Goal: Information Seeking & Learning: Learn about a topic

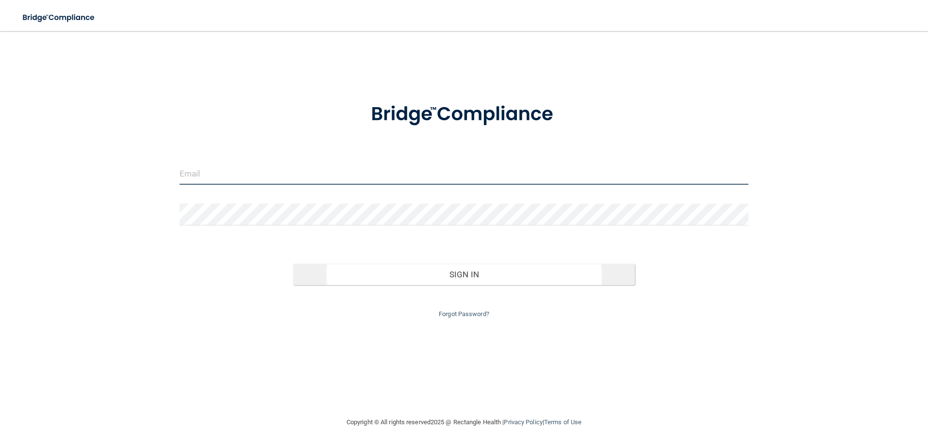
type input "[EMAIL_ADDRESS][DOMAIN_NAME]"
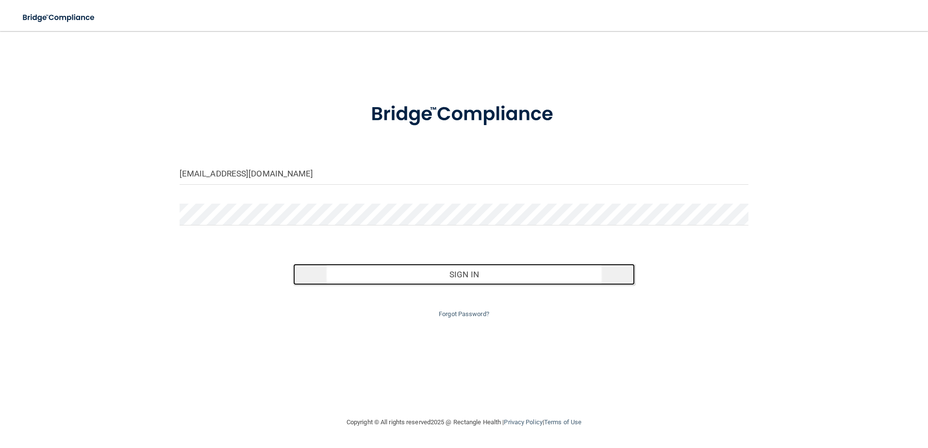
click at [450, 274] on button "Sign In" at bounding box center [464, 274] width 342 height 21
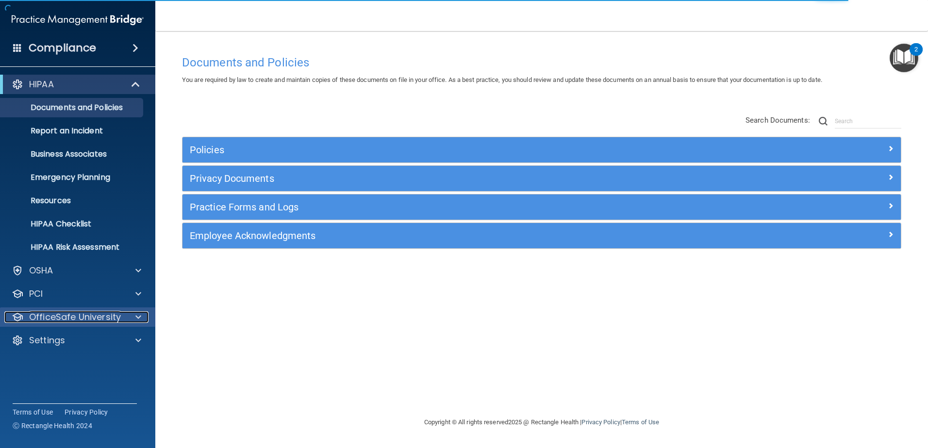
click at [138, 315] on span at bounding box center [138, 318] width 6 height 12
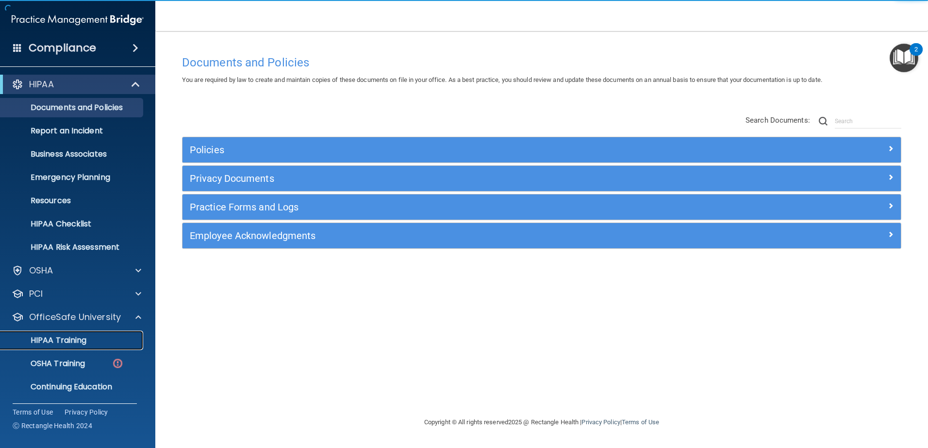
click at [60, 337] on p "HIPAA Training" at bounding box center [46, 341] width 80 height 10
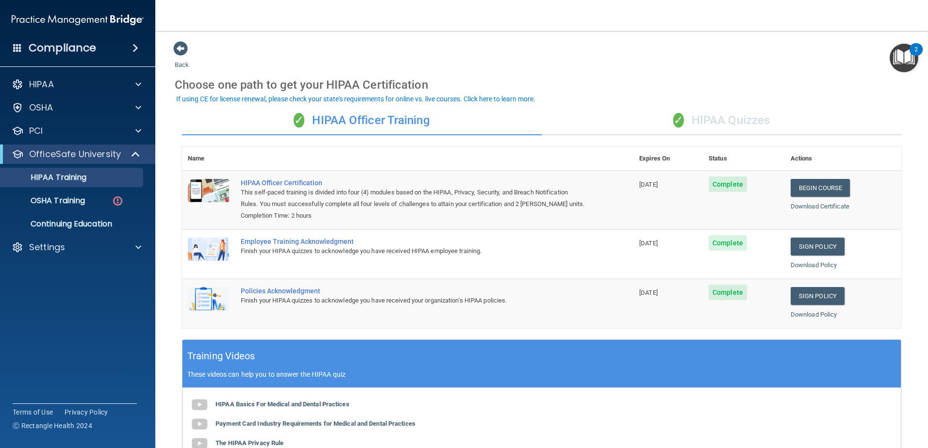
click at [736, 119] on div "✓ HIPAA Quizzes" at bounding box center [722, 120] width 360 height 29
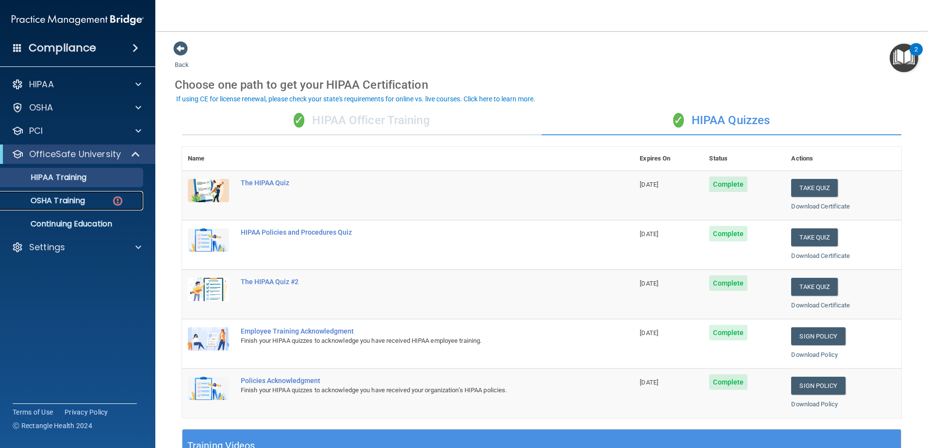
click at [45, 201] on p "OSHA Training" at bounding box center [45, 201] width 79 height 10
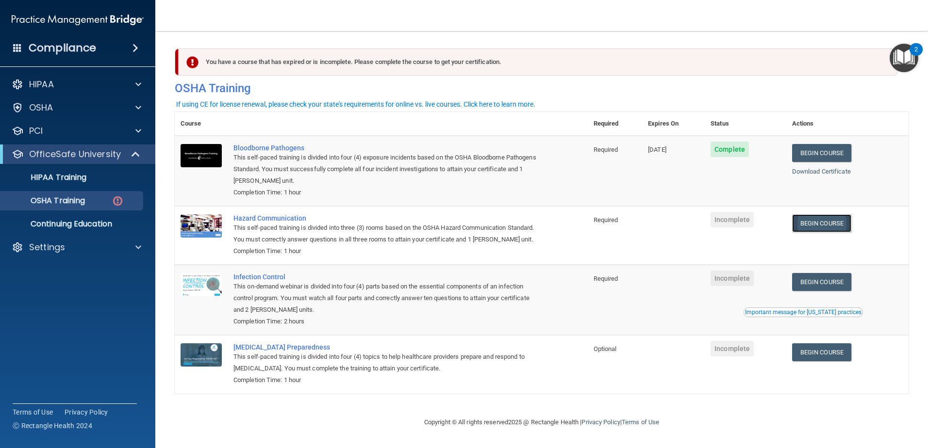
click at [822, 223] on link "Begin Course" at bounding box center [821, 224] width 59 height 18
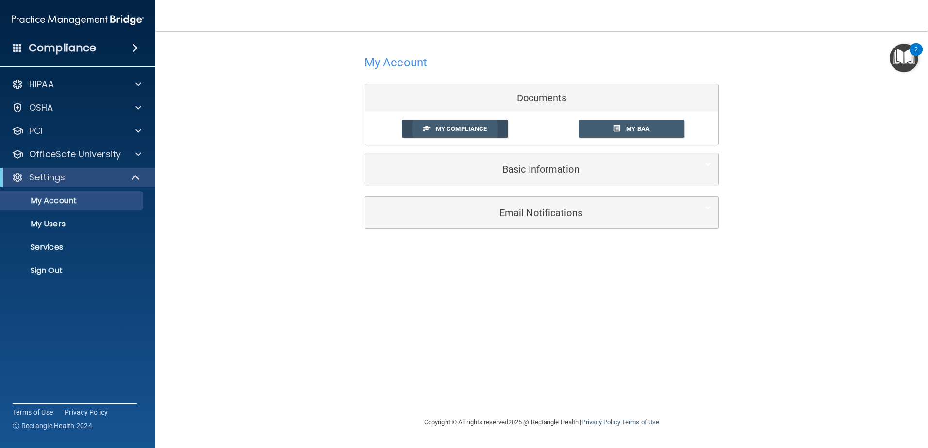
click at [476, 126] on span "My Compliance" at bounding box center [461, 128] width 51 height 7
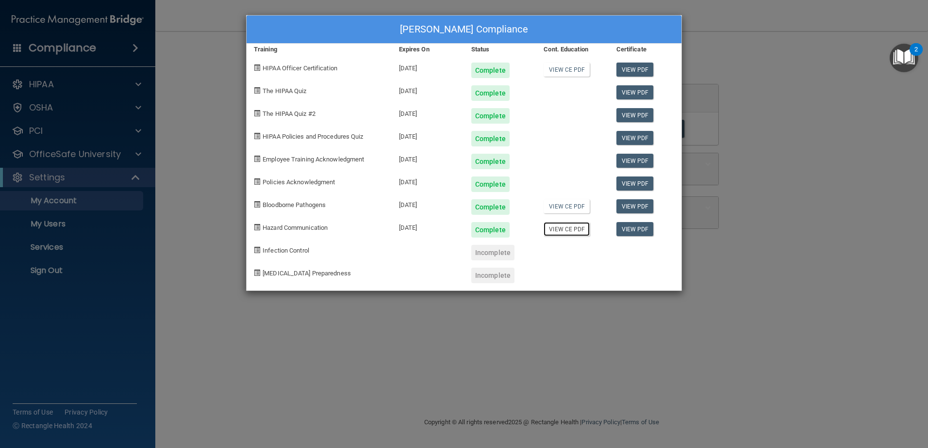
click at [565, 230] on link "View CE PDF" at bounding box center [567, 229] width 46 height 14
click at [473, 252] on div "Incomplete" at bounding box center [492, 253] width 43 height 16
click at [821, 91] on div "Pam Michaels's Compliance Training Expires On Status Cont. Education Certificat…" at bounding box center [464, 224] width 928 height 448
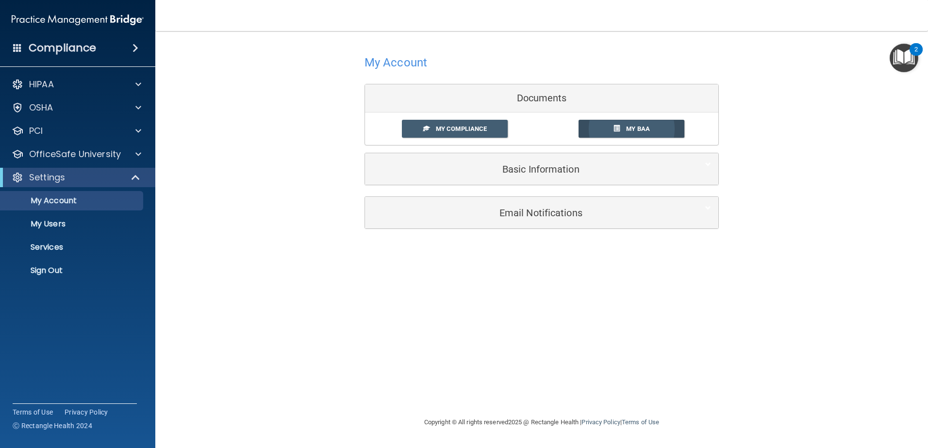
click at [617, 125] on span at bounding box center [616, 128] width 6 height 6
click at [138, 154] on span at bounding box center [138, 155] width 6 height 12
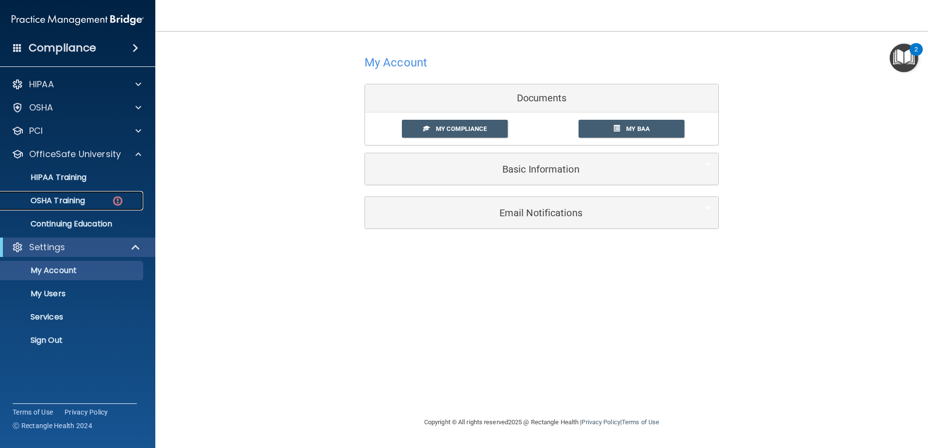
click at [66, 196] on p "OSHA Training" at bounding box center [45, 201] width 79 height 10
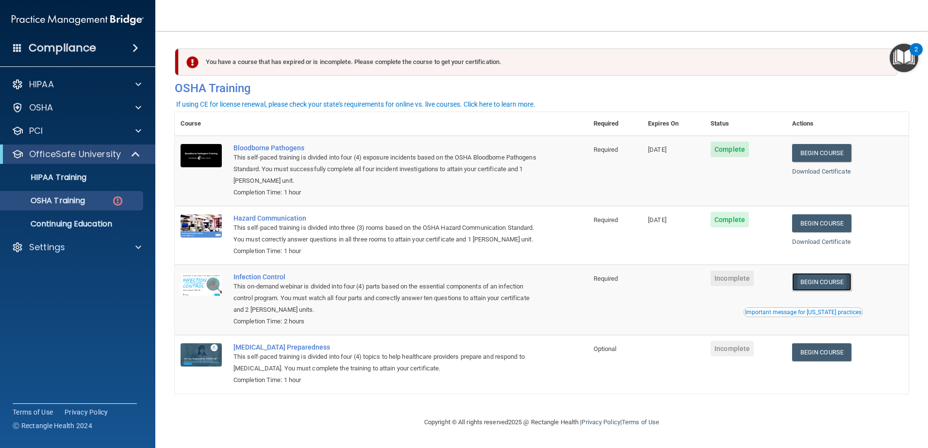
click at [817, 291] on link "Begin Course" at bounding box center [821, 282] width 59 height 18
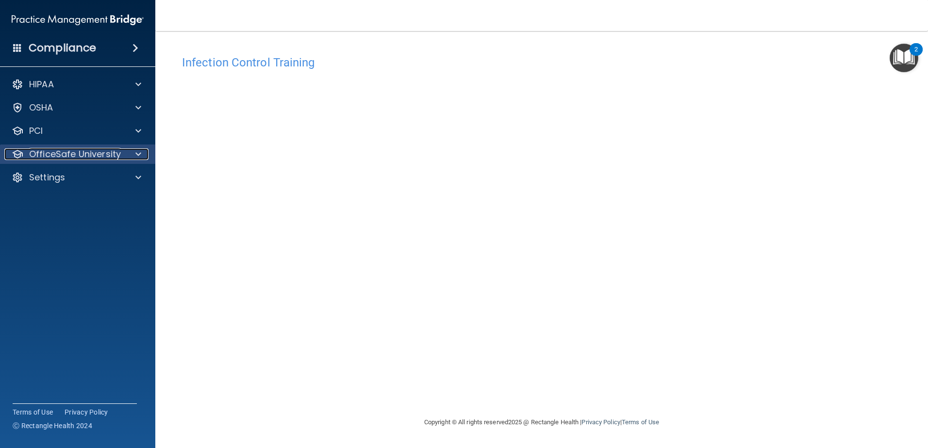
click at [46, 149] on p "OfficeSafe University" at bounding box center [75, 155] width 92 height 12
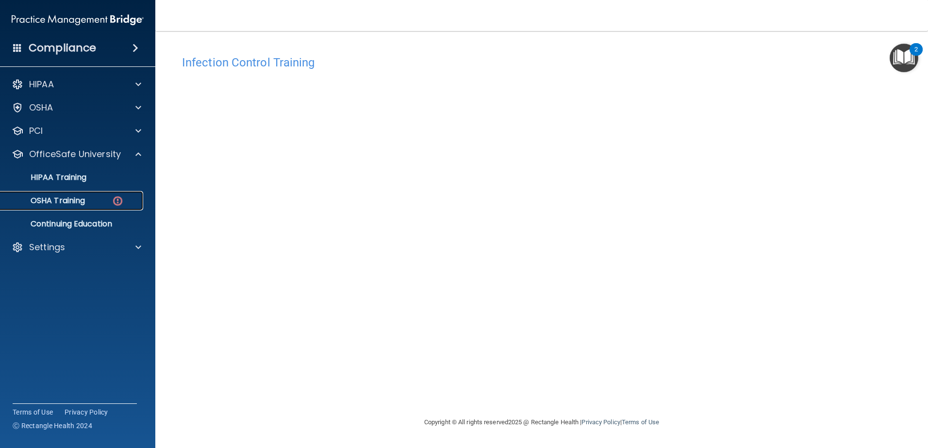
click at [56, 199] on p "OSHA Training" at bounding box center [45, 201] width 79 height 10
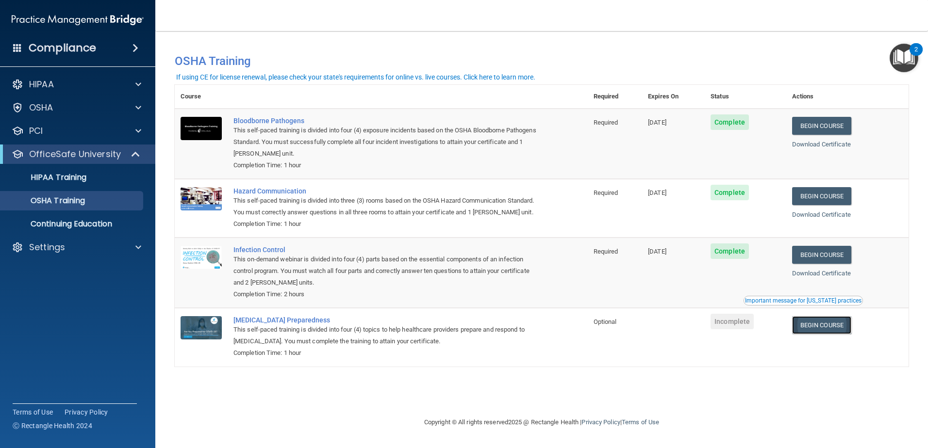
click at [816, 334] on link "Begin Course" at bounding box center [821, 325] width 59 height 18
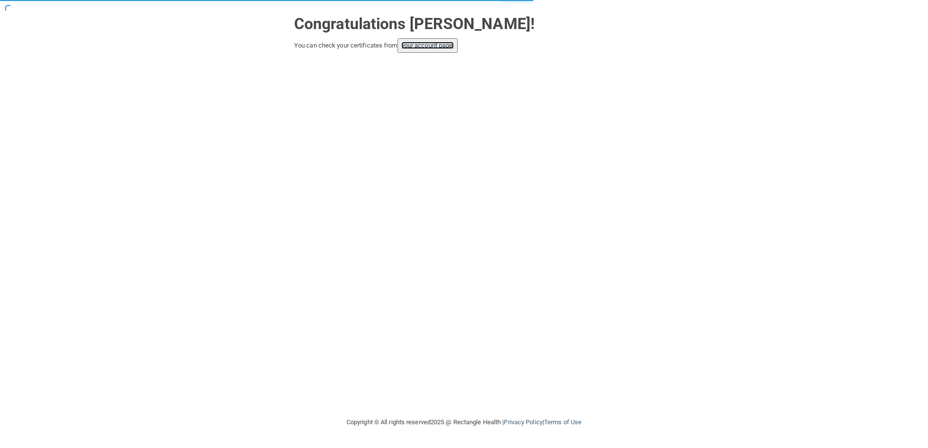
click at [423, 47] on link "your account page!" at bounding box center [427, 45] width 53 height 7
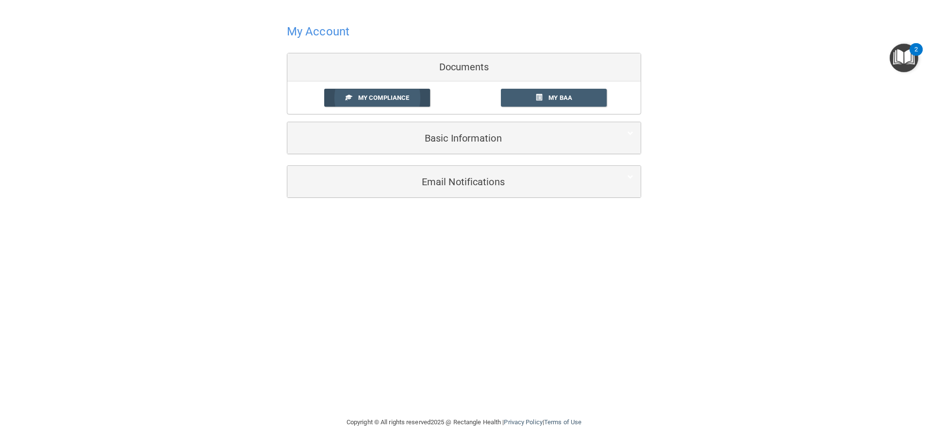
click at [388, 94] on span "My Compliance" at bounding box center [383, 97] width 51 height 7
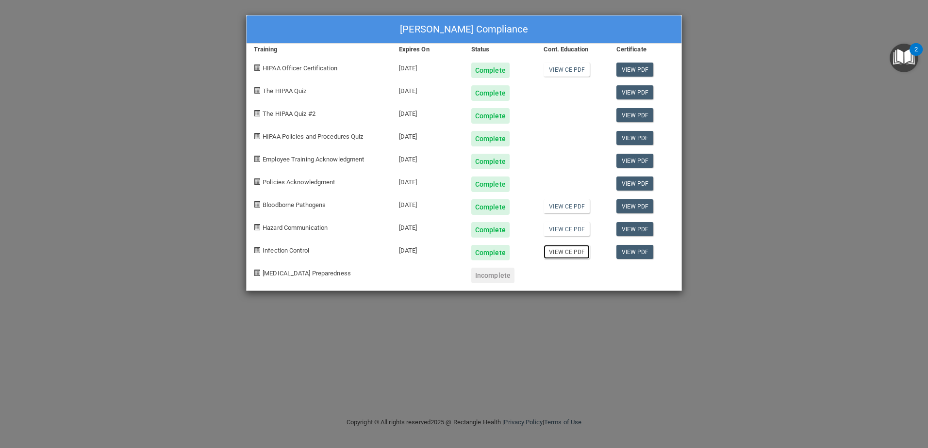
click at [561, 250] on link "View CE PDF" at bounding box center [567, 252] width 46 height 14
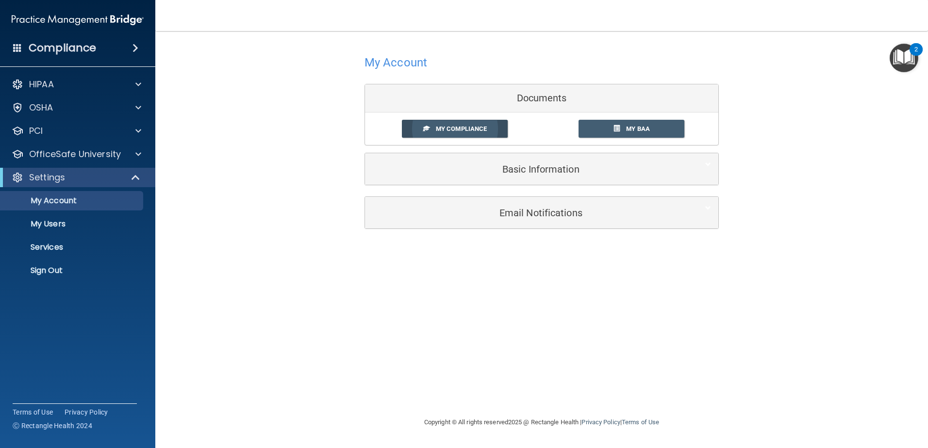
click at [459, 128] on span "My Compliance" at bounding box center [461, 128] width 51 height 7
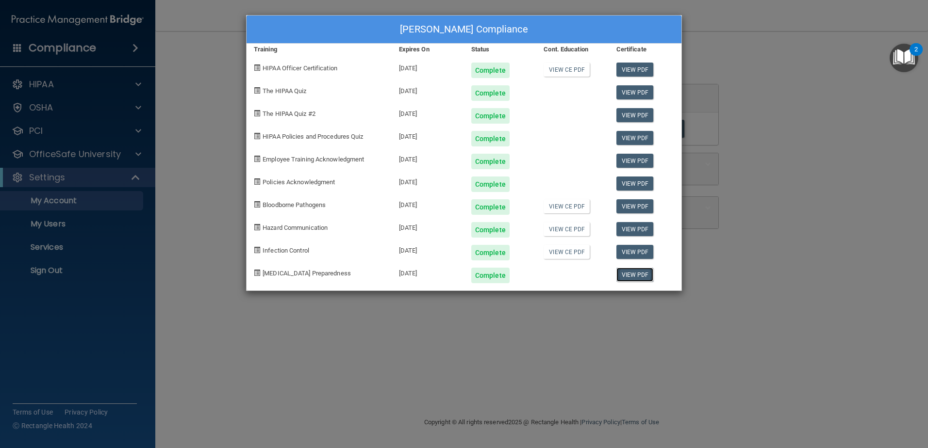
click at [633, 277] on link "View PDF" at bounding box center [634, 275] width 37 height 14
click at [629, 250] on link "View PDF" at bounding box center [634, 252] width 37 height 14
click at [29, 106] on div "[PERSON_NAME] Compliance Training Expires On Status Cont. Education Certificate…" at bounding box center [464, 224] width 928 height 448
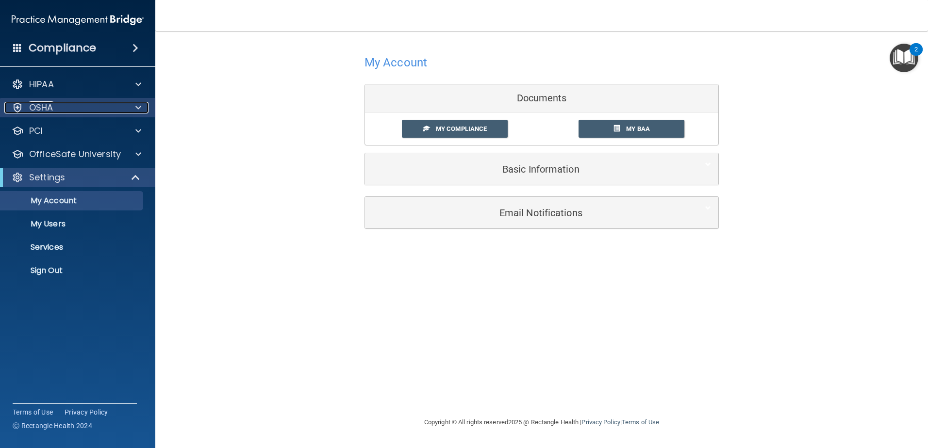
click at [142, 108] on div at bounding box center [137, 108] width 24 height 12
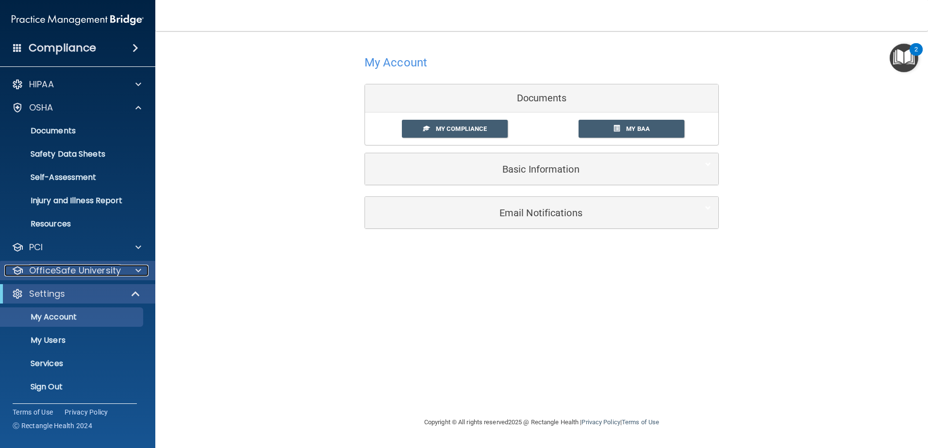
click at [31, 268] on p "OfficeSafe University" at bounding box center [75, 271] width 92 height 12
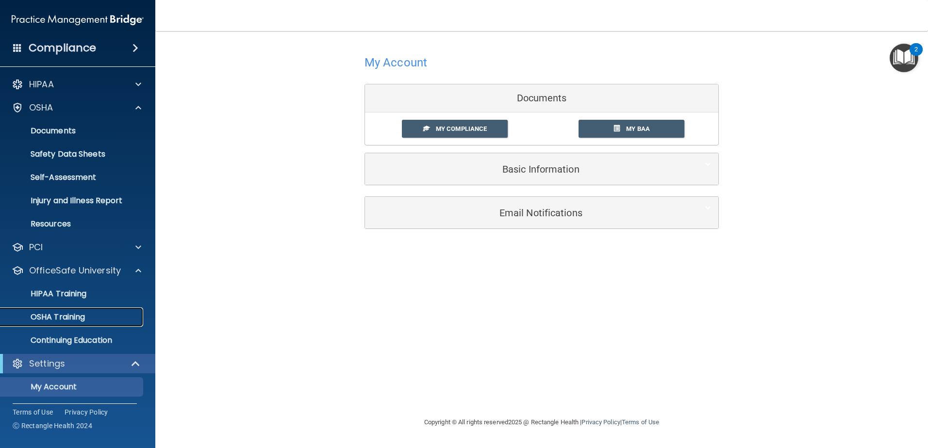
click at [41, 318] on p "OSHA Training" at bounding box center [45, 318] width 79 height 10
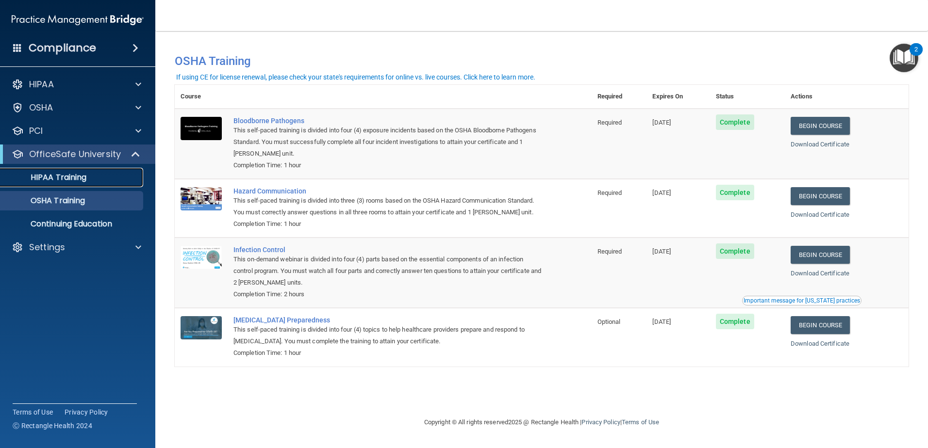
click at [61, 173] on p "HIPAA Training" at bounding box center [46, 178] width 80 height 10
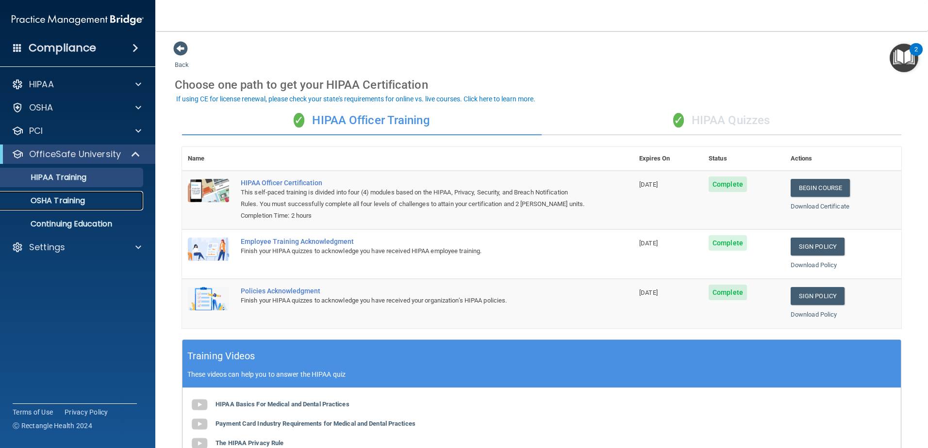
click at [47, 200] on p "OSHA Training" at bounding box center [45, 201] width 79 height 10
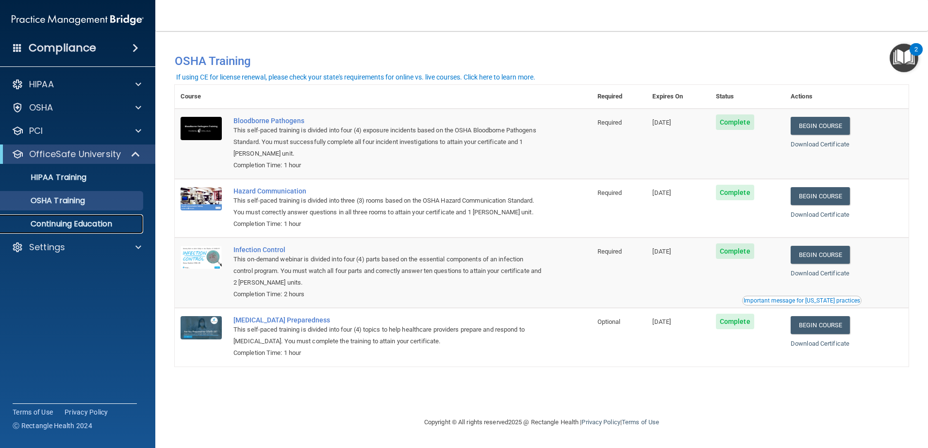
click at [50, 224] on p "Continuing Education" at bounding box center [72, 224] width 132 height 10
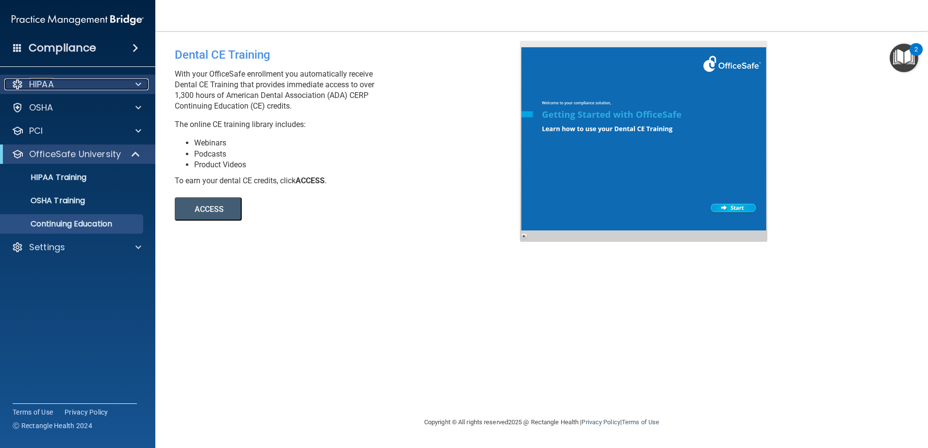
click at [45, 87] on p "HIPAA" at bounding box center [41, 85] width 25 height 12
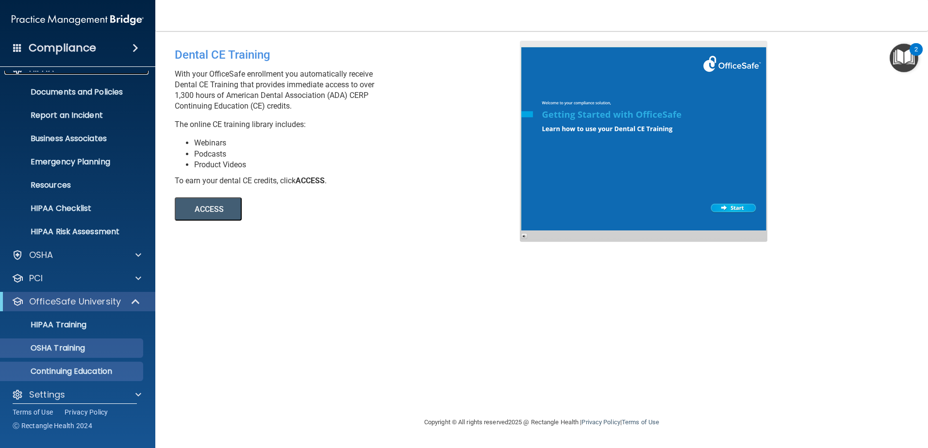
scroll to position [24, 0]
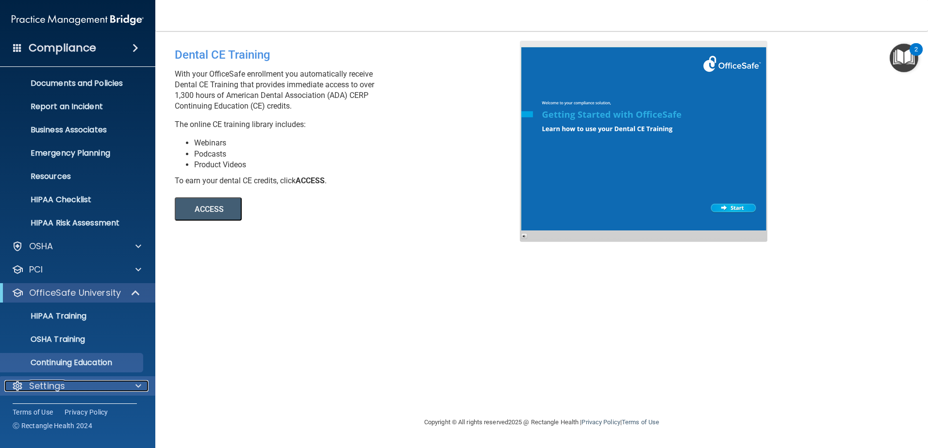
click at [40, 389] on p "Settings" at bounding box center [47, 387] width 36 height 12
click at [40, 386] on p "Settings" at bounding box center [47, 387] width 36 height 12
click at [41, 389] on p "Settings" at bounding box center [47, 387] width 36 height 12
click at [29, 381] on p "Settings" at bounding box center [47, 387] width 36 height 12
click at [137, 386] on span at bounding box center [138, 387] width 6 height 12
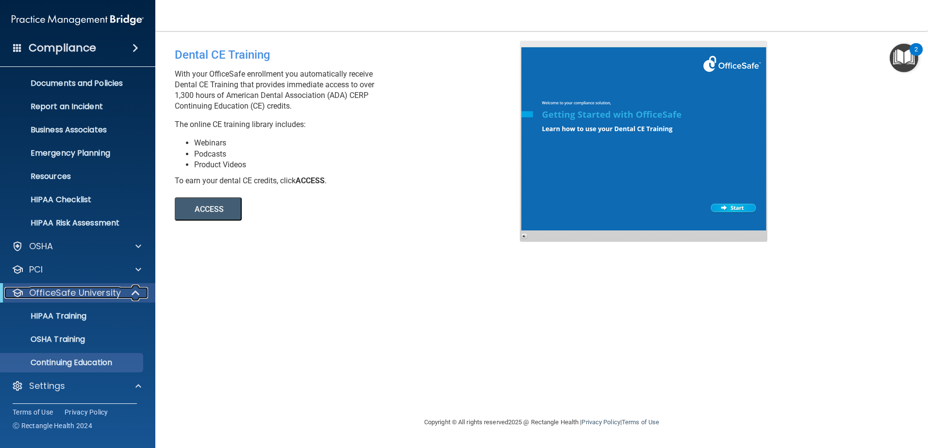
click at [134, 292] on span at bounding box center [136, 293] width 8 height 12
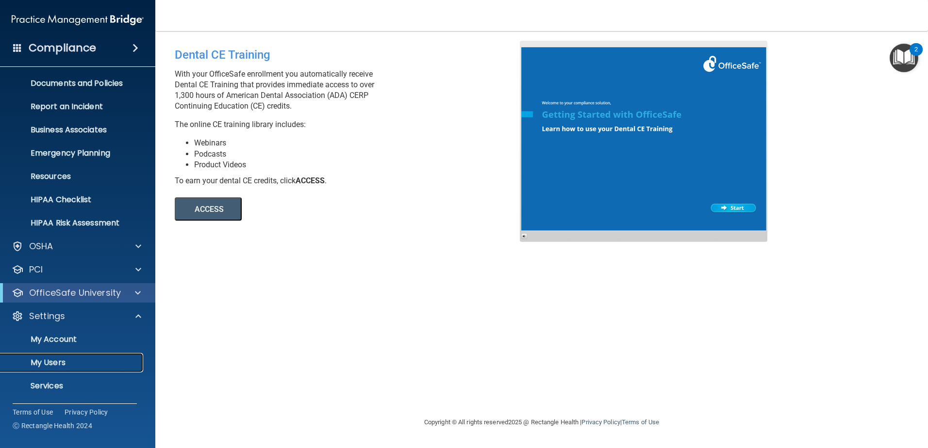
click at [50, 360] on p "My Users" at bounding box center [72, 363] width 132 height 10
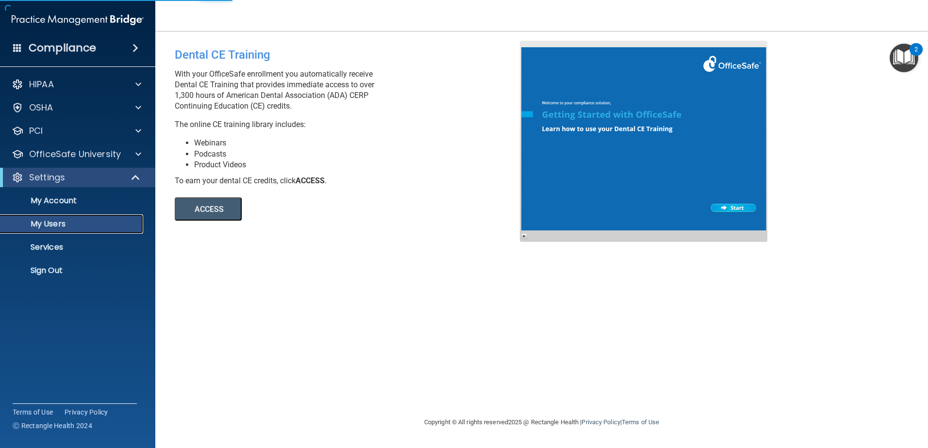
select select "20"
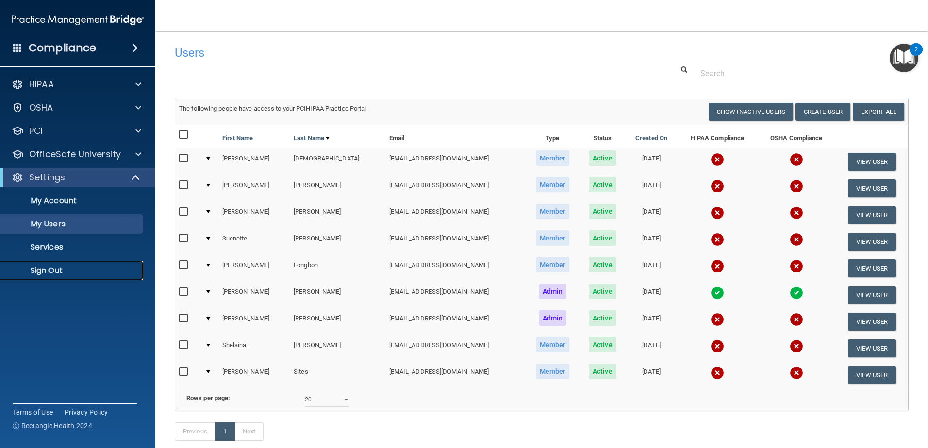
click at [46, 265] on link "Sign Out" at bounding box center [66, 270] width 153 height 19
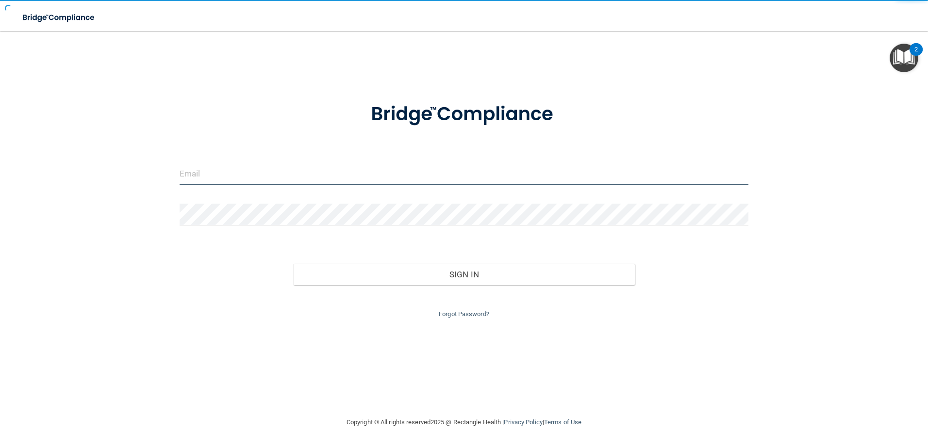
type input "[EMAIL_ADDRESS][DOMAIN_NAME]"
